Goal: Check status: Check status

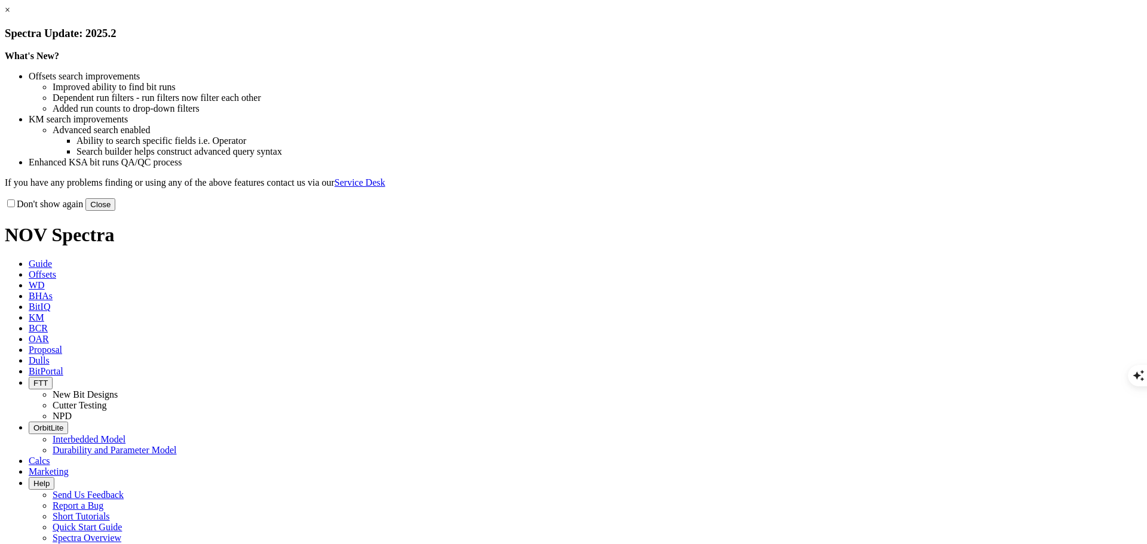
select select "New Bit Design"
